Goal: Book appointment/travel/reservation

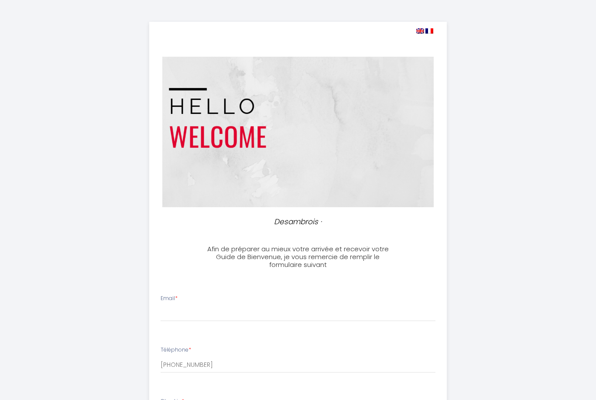
select select
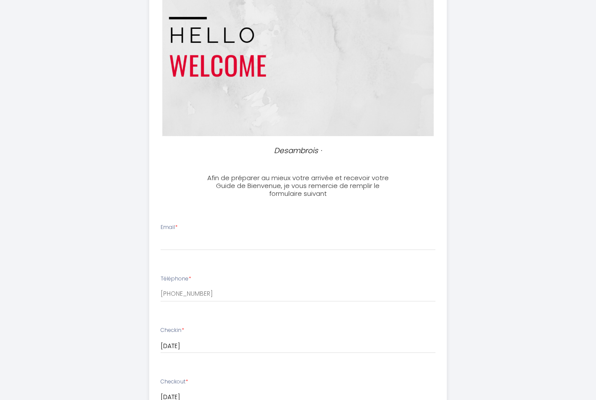
scroll to position [99, 0]
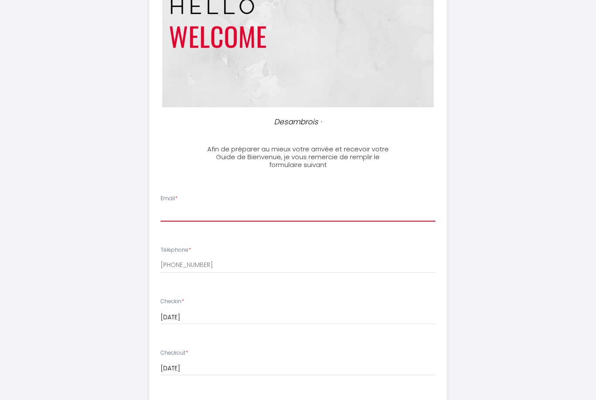
click at [183, 212] on input "Email *" at bounding box center [297, 214] width 275 height 16
type input "[EMAIL_ADDRESS][DOMAIN_NAME]"
click at [302, 322] on input "[DATE]" at bounding box center [297, 317] width 275 height 11
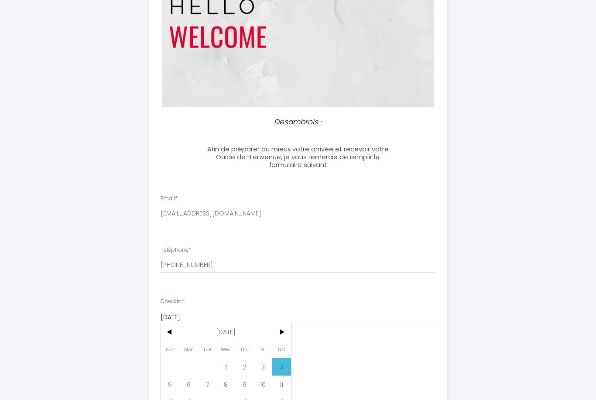
click at [330, 306] on div "Checkin * [DATE] < [DATE] > Sun Mon Tue Wed Thu Fri Sat 1 2 3 4 5 6 7 8 9 10 11…" at bounding box center [297, 311] width 275 height 27
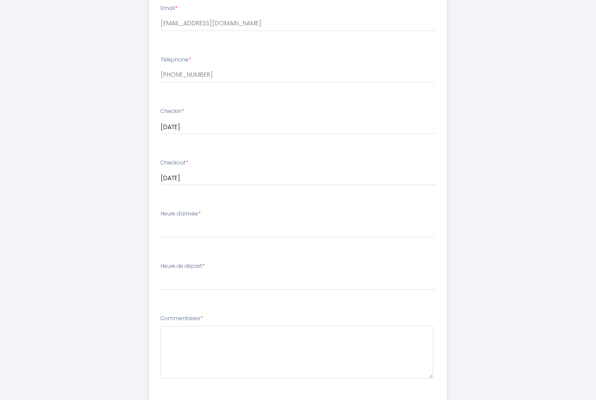
scroll to position [300, 0]
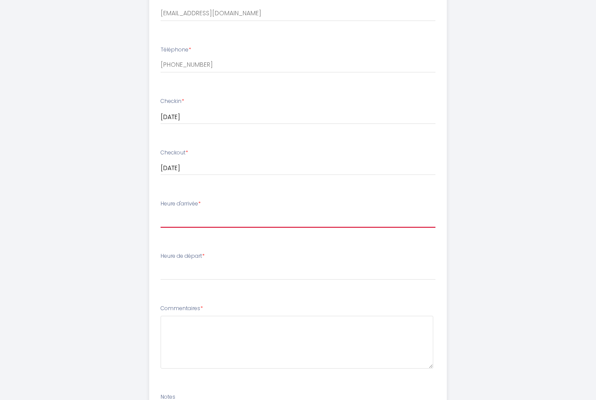
click at [246, 219] on select "16:00 16:30 17:00 17:30 18:00 18:30 19:00 19:30 20:00 20:30 21:00 21:30 22:00 2…" at bounding box center [297, 219] width 275 height 17
select select "17:00"
click at [194, 263] on select "00:00 00:30 01:00 01:30 02:00 02:30 03:00 03:30 04:00 04:30 05:00 05:30 06:00 0…" at bounding box center [297, 271] width 275 height 17
select select "10:00"
click at [136, 383] on div "Desambrois · Afin de préparer au mieux votre arrivée et recevoir votre Guide de…" at bounding box center [298, 115] width 446 height 831
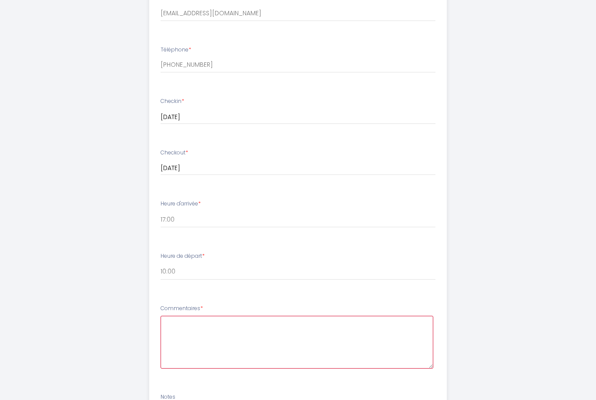
click at [206, 328] on textarea at bounding box center [296, 342] width 273 height 53
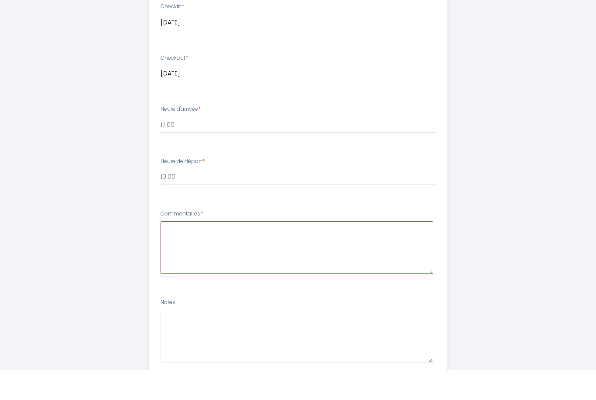
scroll to position [428, 0]
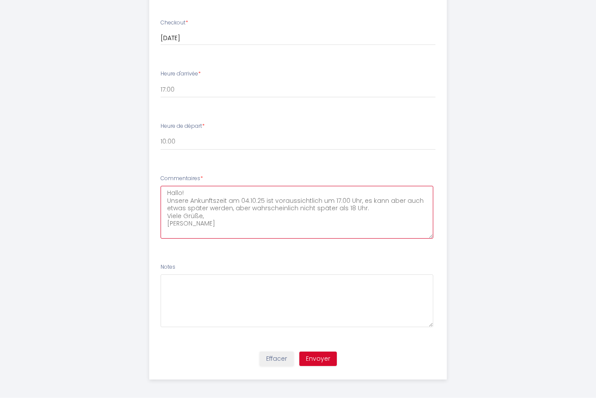
type textarea "Hallo! Unsere Ankunftszeit am 04.10.25 ist voraussichtlich um 17.00 Uhr, es kan…"
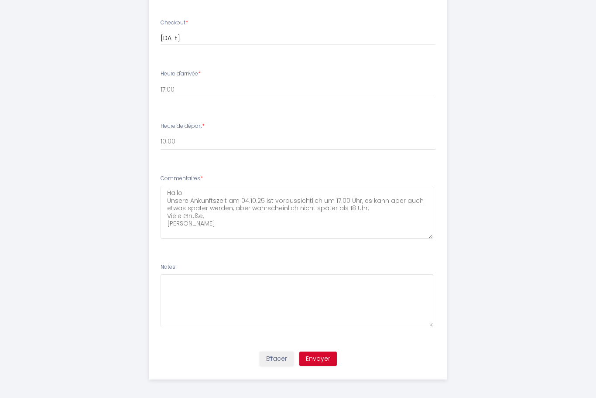
click at [316, 358] on button "Envoyer" at bounding box center [317, 361] width 37 height 15
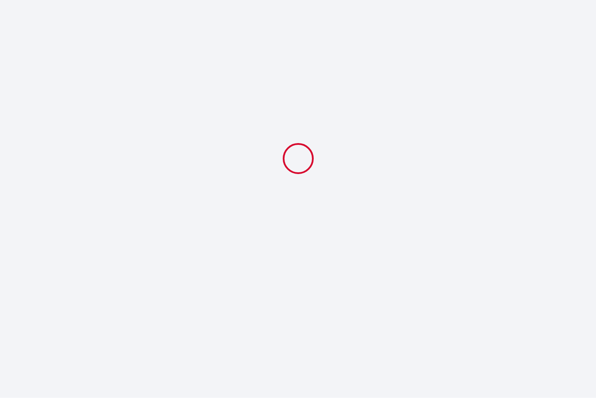
scroll to position [0, 0]
select select "17:00"
select select "10:00"
